Goal: Transaction & Acquisition: Purchase product/service

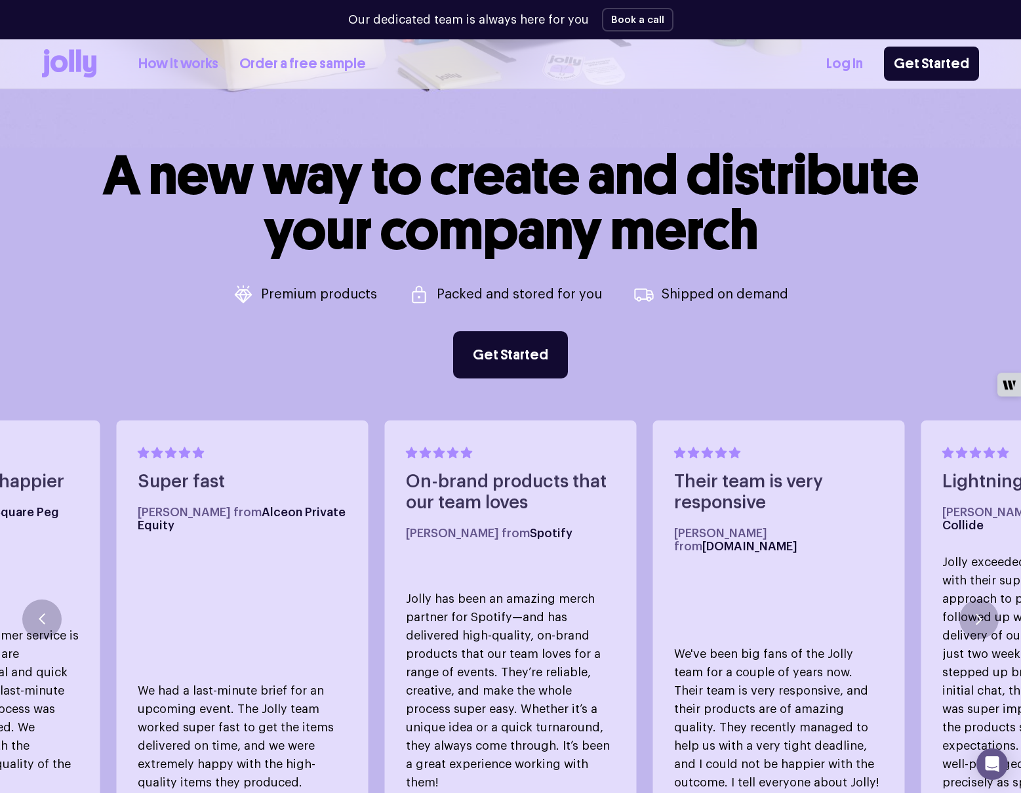
scroll to position [441, 0]
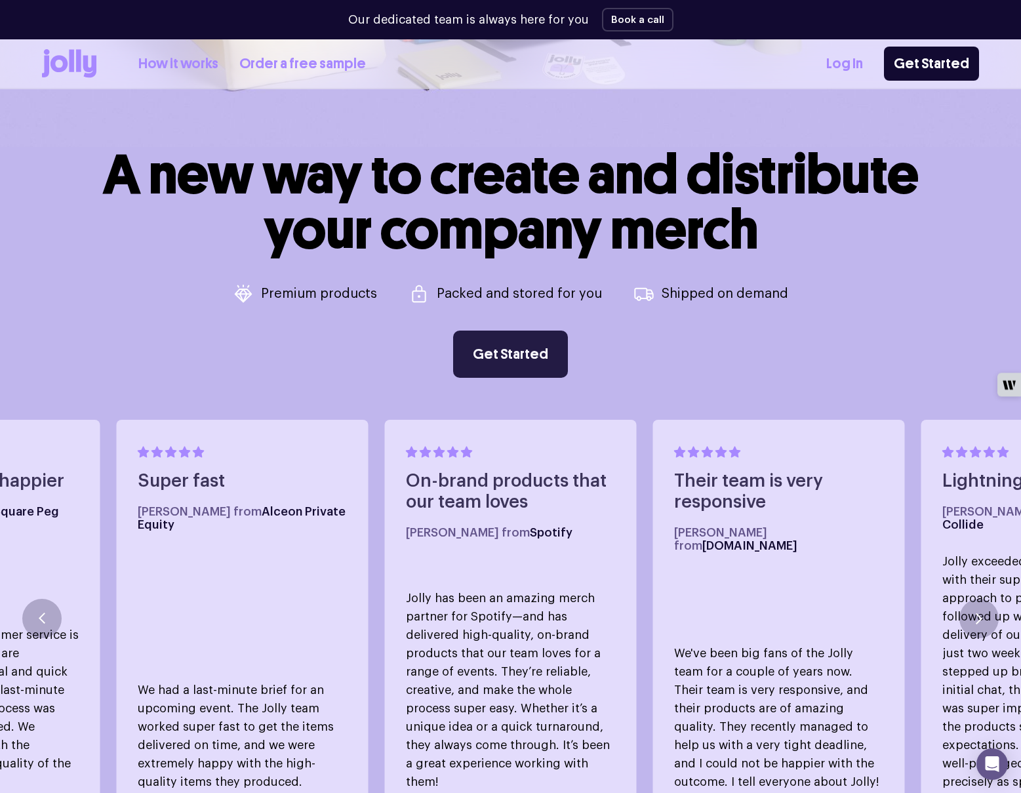
click at [529, 340] on link "Get Started" at bounding box center [510, 354] width 115 height 47
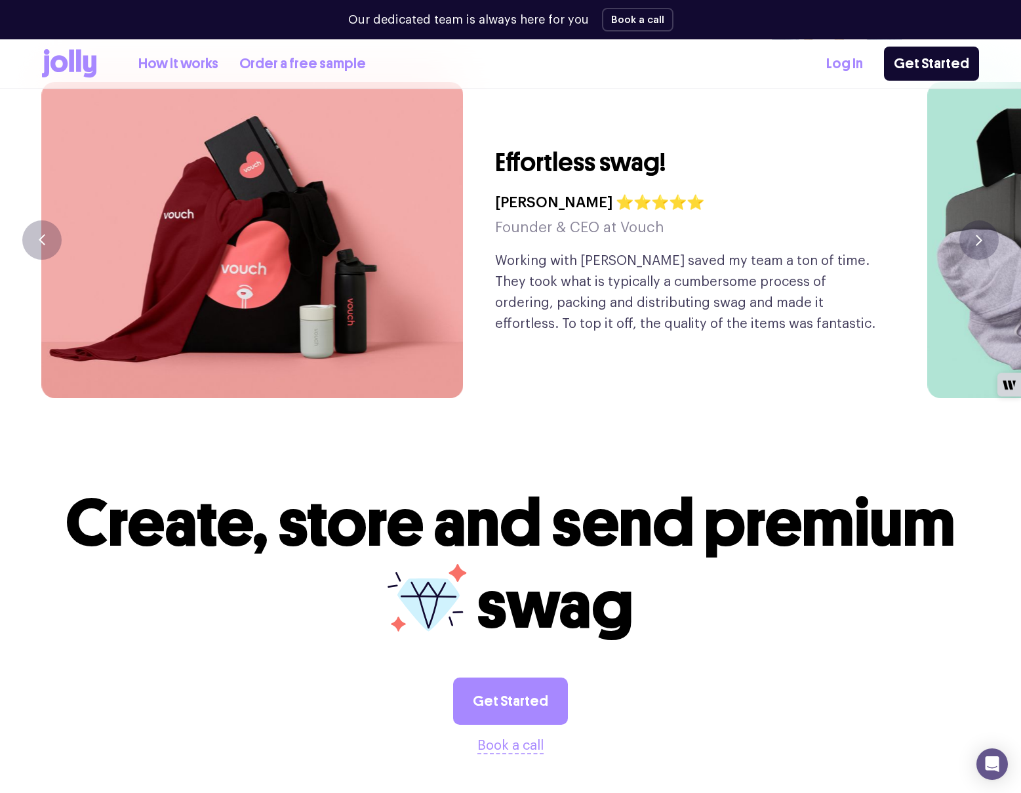
scroll to position [3316, 0]
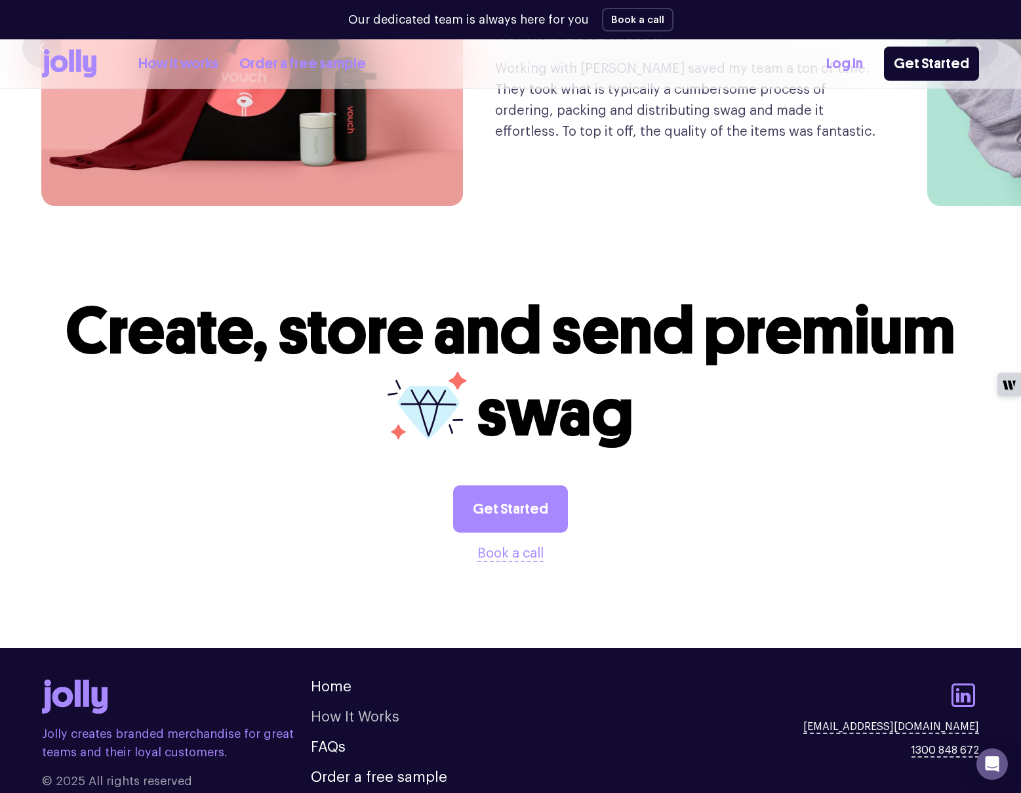
click at [353, 710] on link "How It Works" at bounding box center [355, 717] width 89 height 14
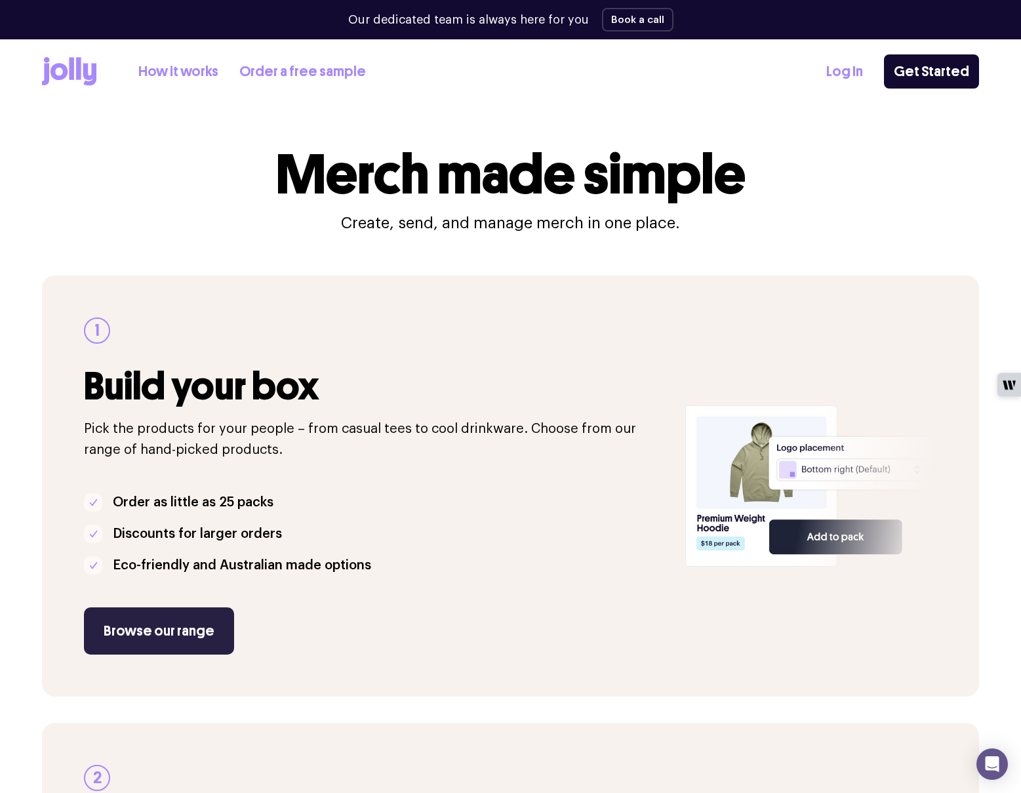
click at [123, 639] on link "Browse our range" at bounding box center [159, 630] width 150 height 47
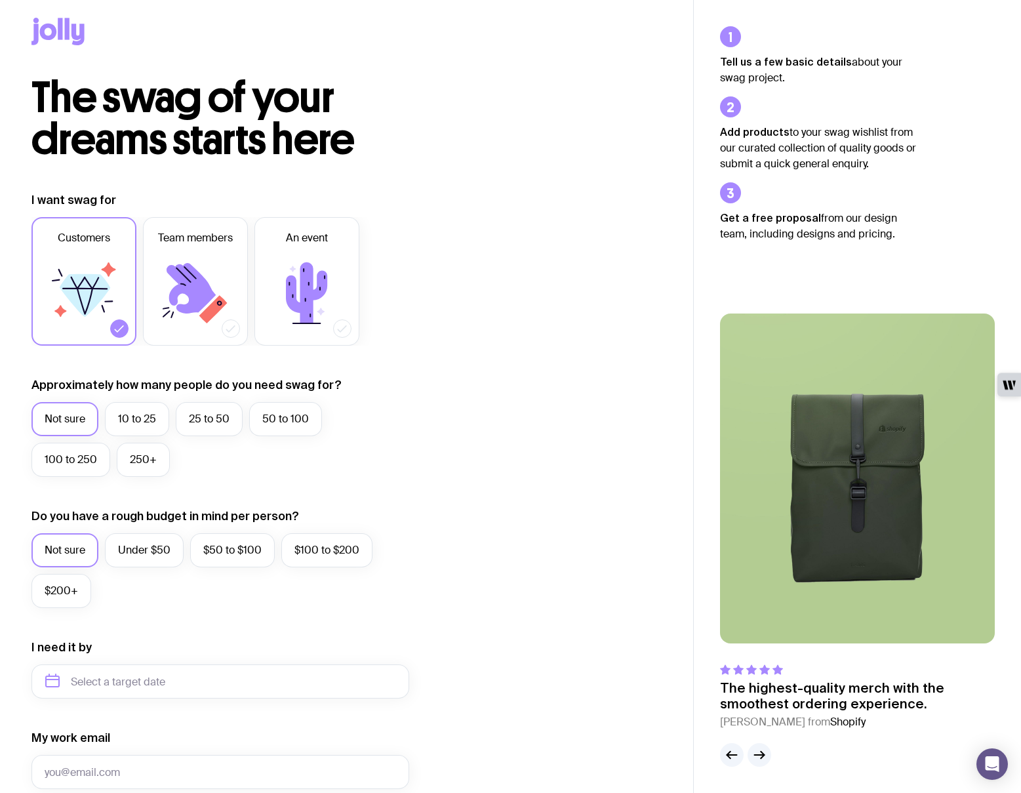
scroll to position [322, 0]
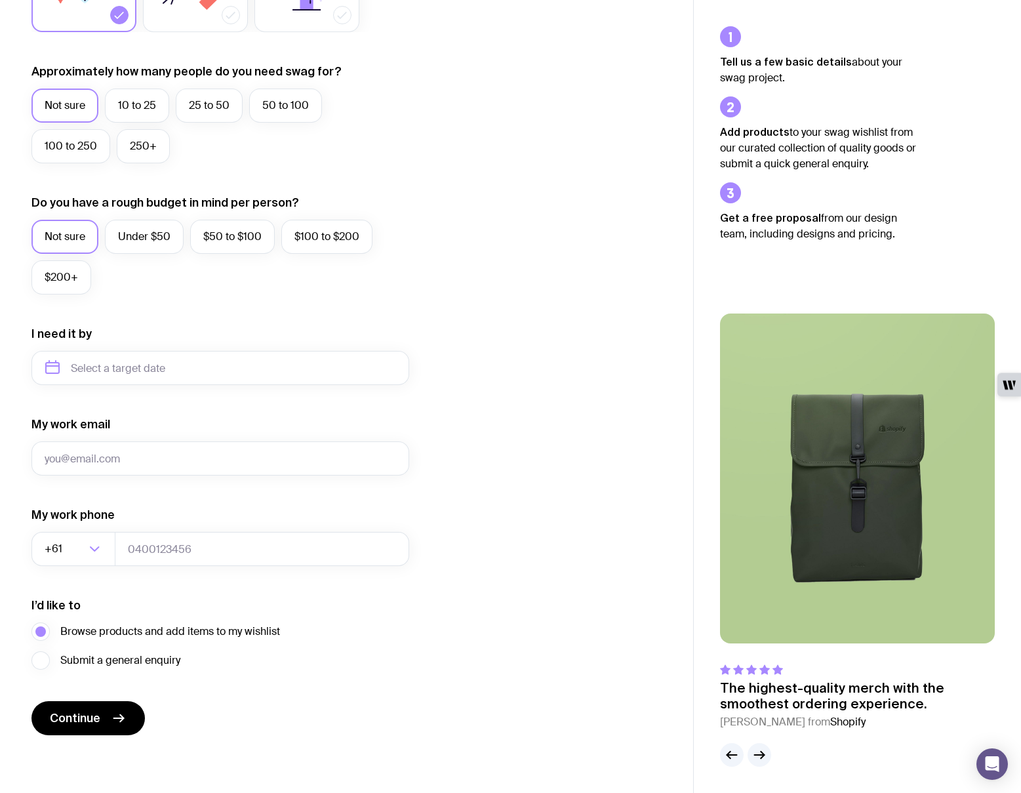
click at [102, 695] on form "I want swag for Customers Team members An event Approximately how many people d…" at bounding box center [220, 307] width 378 height 857
click at [97, 713] on span "Continue" at bounding box center [75, 718] width 51 height 16
